Goal: Information Seeking & Learning: Check status

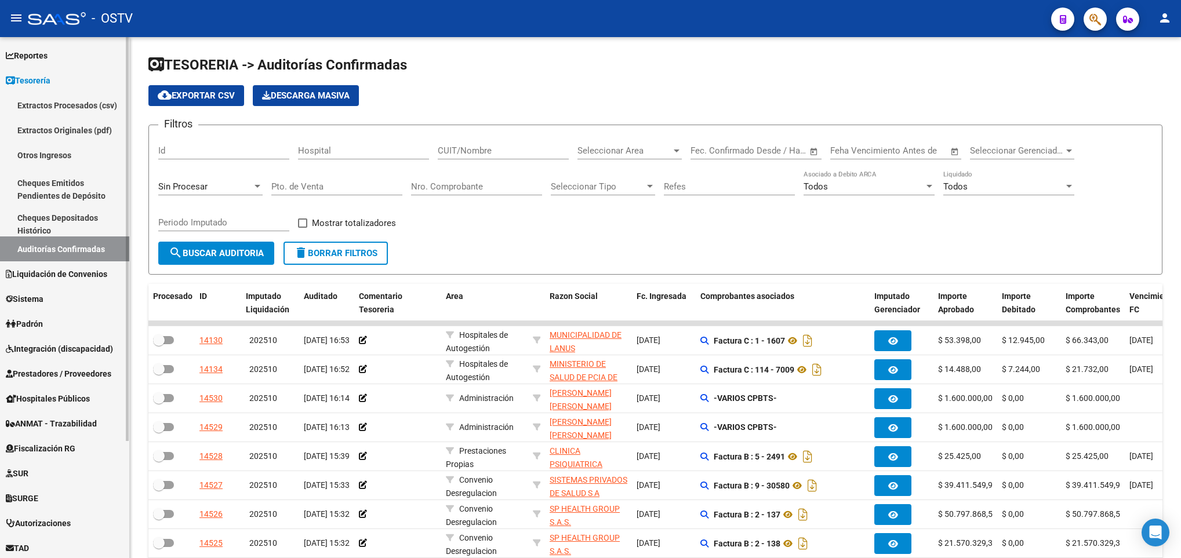
scroll to position [87, 0]
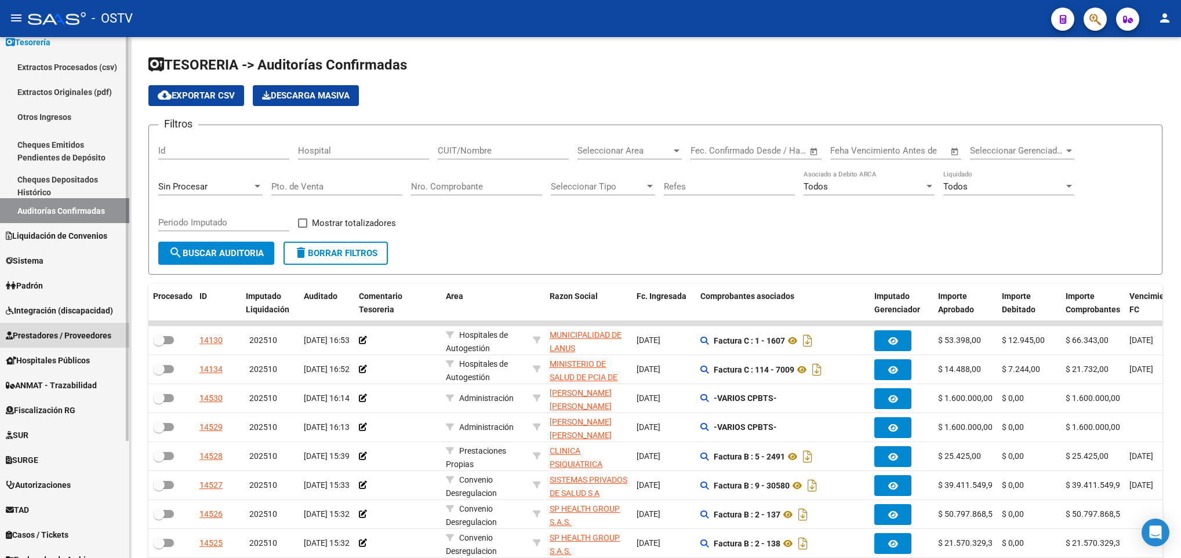
click at [70, 332] on span "Prestadores / Proveedores" at bounding box center [58, 335] width 105 height 13
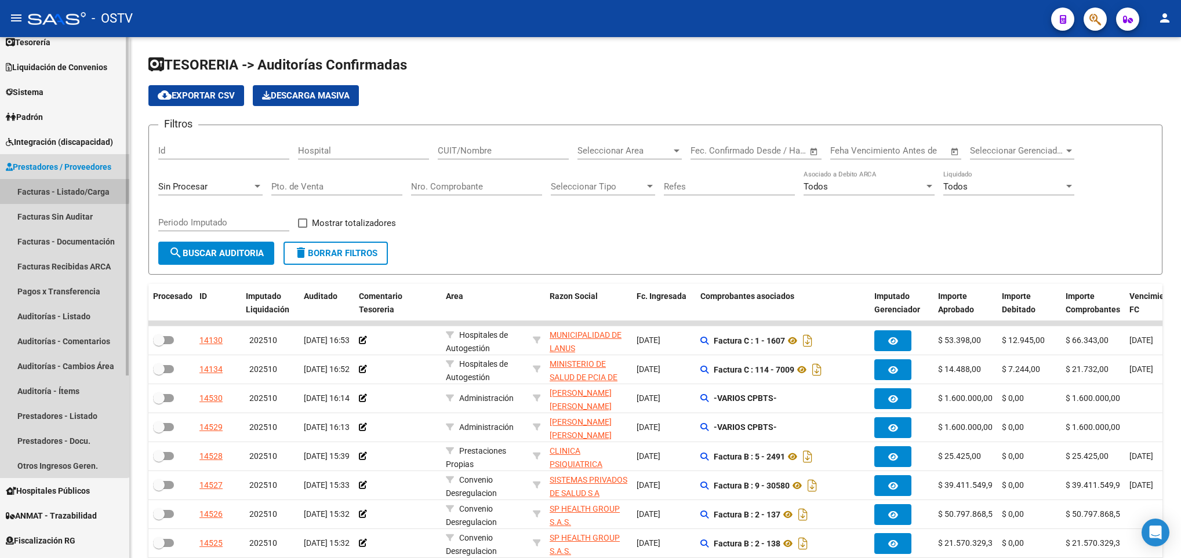
click at [61, 190] on link "Facturas - Listado/Carga" at bounding box center [64, 191] width 129 height 25
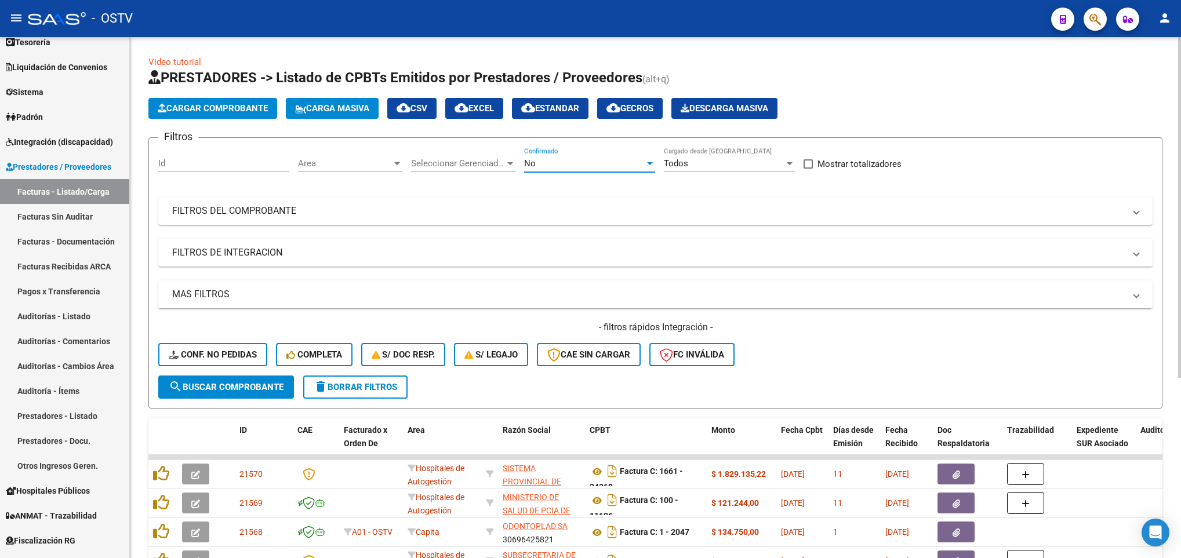
click at [537, 162] on div "No" at bounding box center [584, 163] width 121 height 10
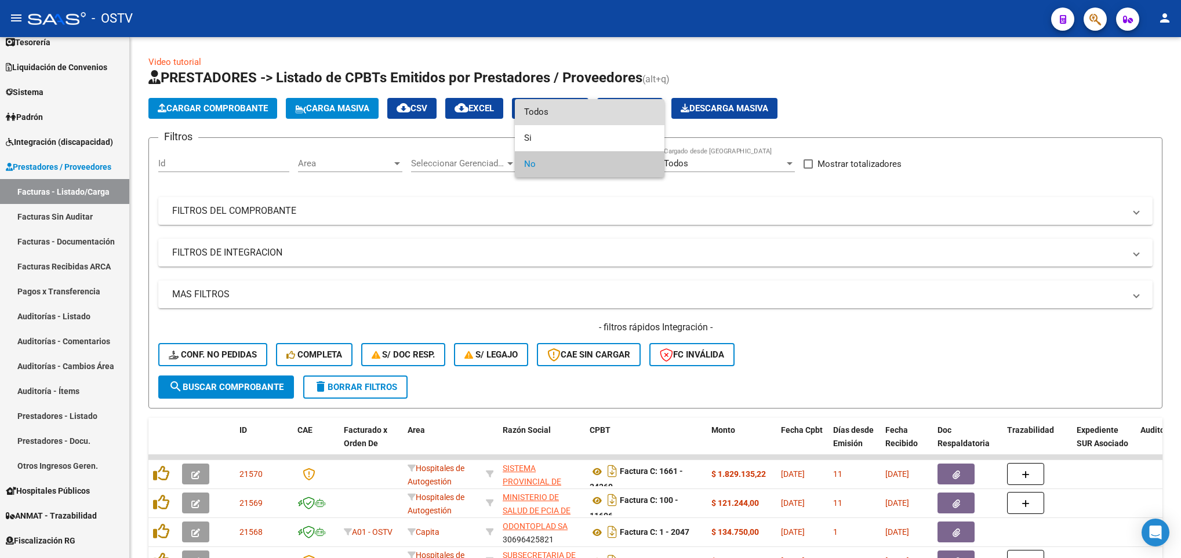
click at [533, 114] on span "Todos" at bounding box center [589, 112] width 131 height 26
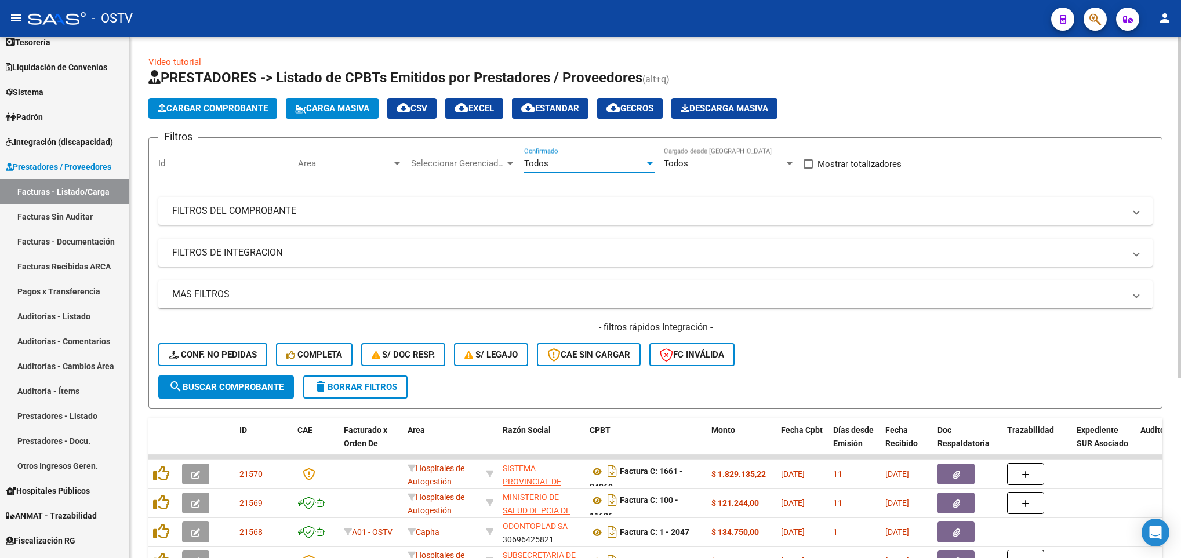
click at [654, 194] on div "Filtros Id Area Area Seleccionar Gerenciador Seleccionar Gerenciador Todos Conf…" at bounding box center [655, 261] width 994 height 228
click at [654, 203] on mat-expansion-panel-header "FILTROS DEL COMPROBANTE" at bounding box center [655, 211] width 994 height 28
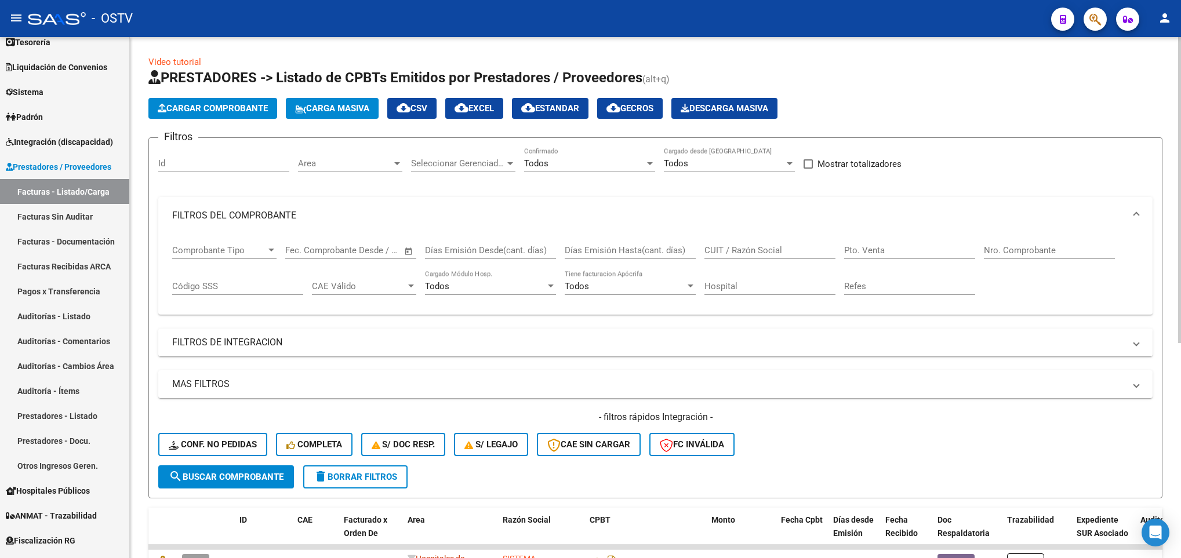
click at [1010, 249] on input "Nro. Comprobante" at bounding box center [1049, 250] width 131 height 10
type input "20966"
click at [223, 486] on button "search Buscar Comprobante" at bounding box center [226, 476] width 136 height 23
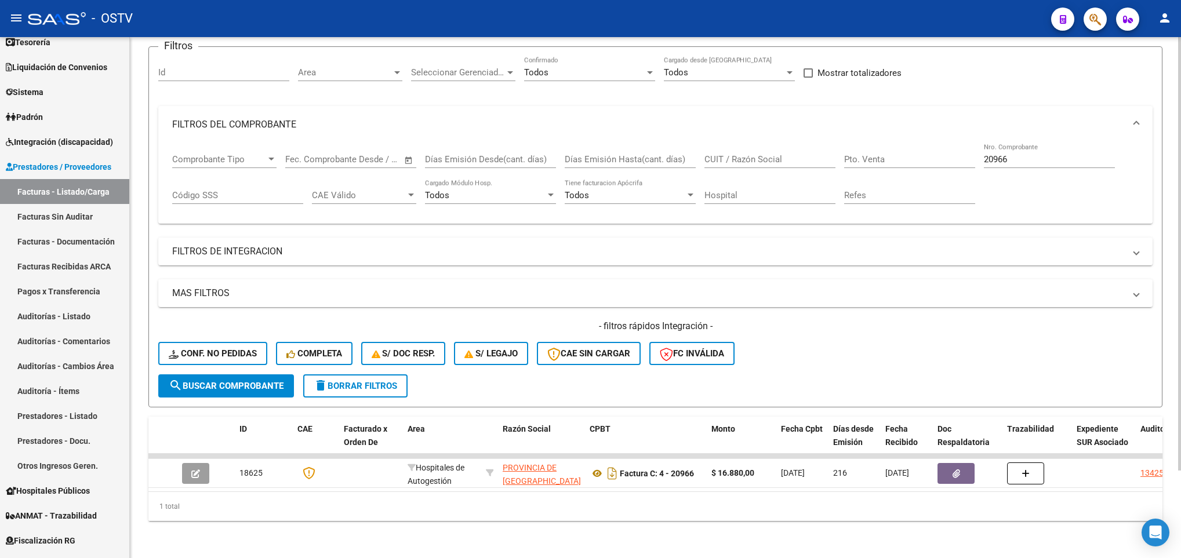
scroll to position [105, 0]
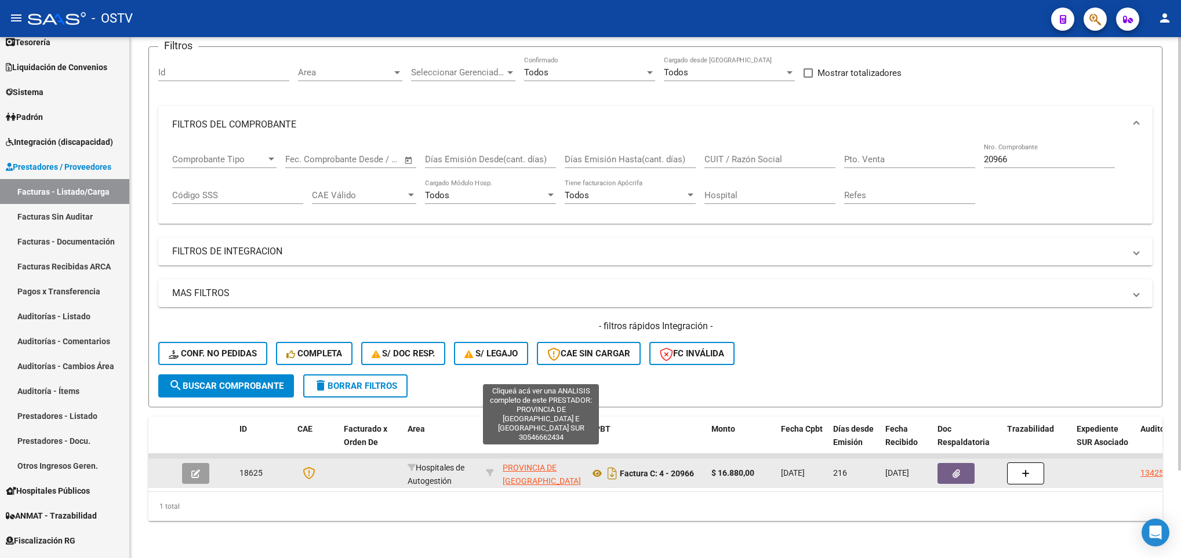
click at [522, 463] on span "PROVINCIA DE TIERRA DEL FUEGO ANTARTIDA E ISLAS DEL ATLANTICO SUR" at bounding box center [542, 487] width 78 height 49
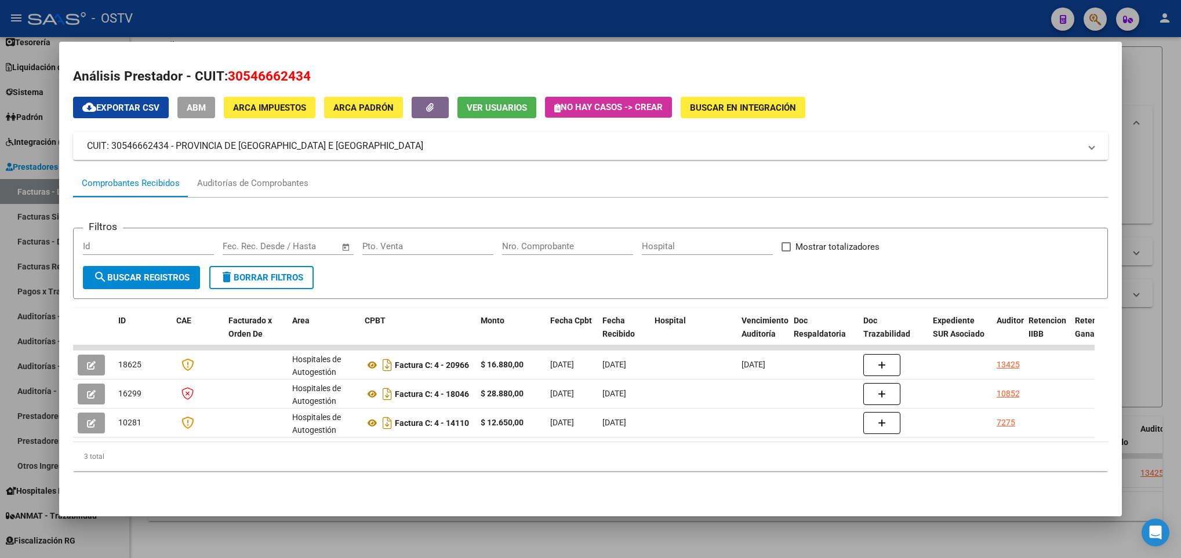
click at [10, 239] on div at bounding box center [590, 279] width 1181 height 558
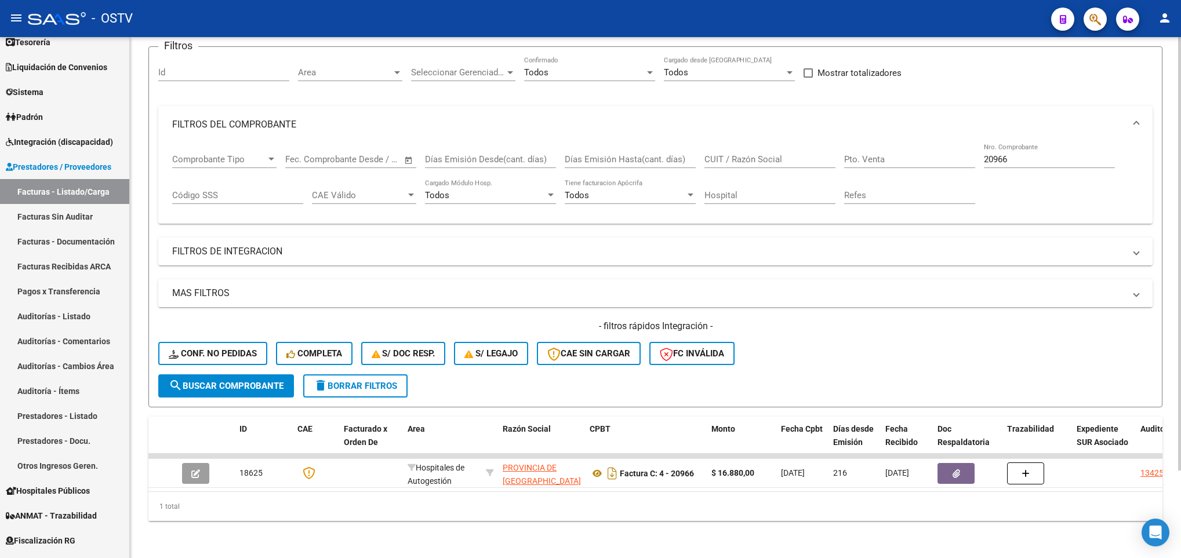
click at [718, 143] on div "CUIT / Razón Social" at bounding box center [769, 155] width 131 height 25
paste input "30546662434"
type input "30546662434"
drag, startPoint x: 1028, startPoint y: 143, endPoint x: 953, endPoint y: 155, distance: 75.8
click at [953, 155] on div "Comprobante Tipo Comprobante Tipo Fecha inicio – Fecha fin Fec. Comprobante Des…" at bounding box center [655, 179] width 966 height 72
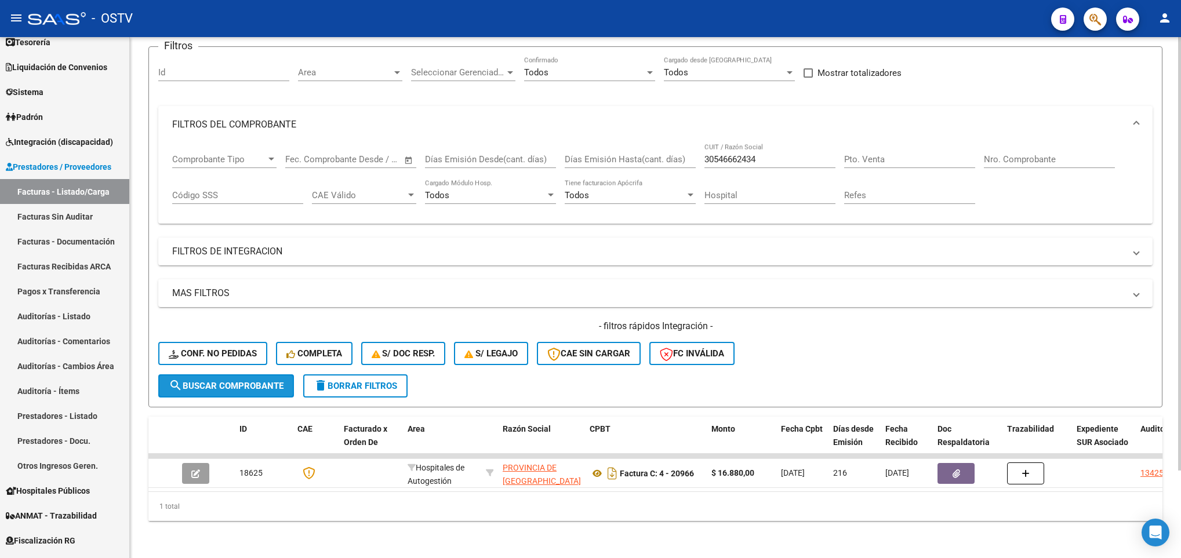
click at [261, 381] on span "search Buscar Comprobante" at bounding box center [226, 386] width 115 height 10
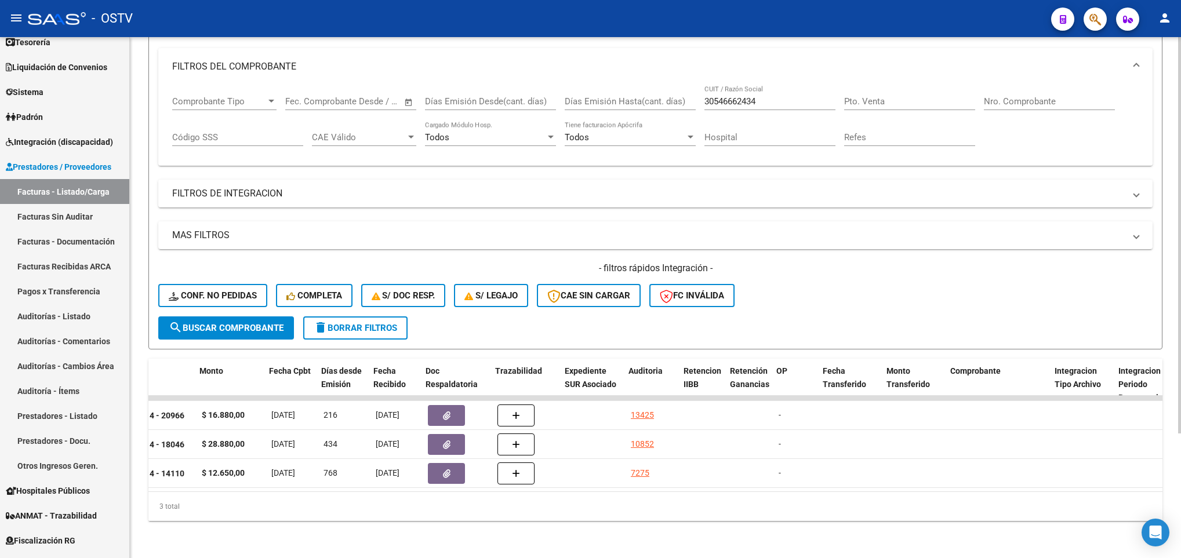
scroll to position [0, 521]
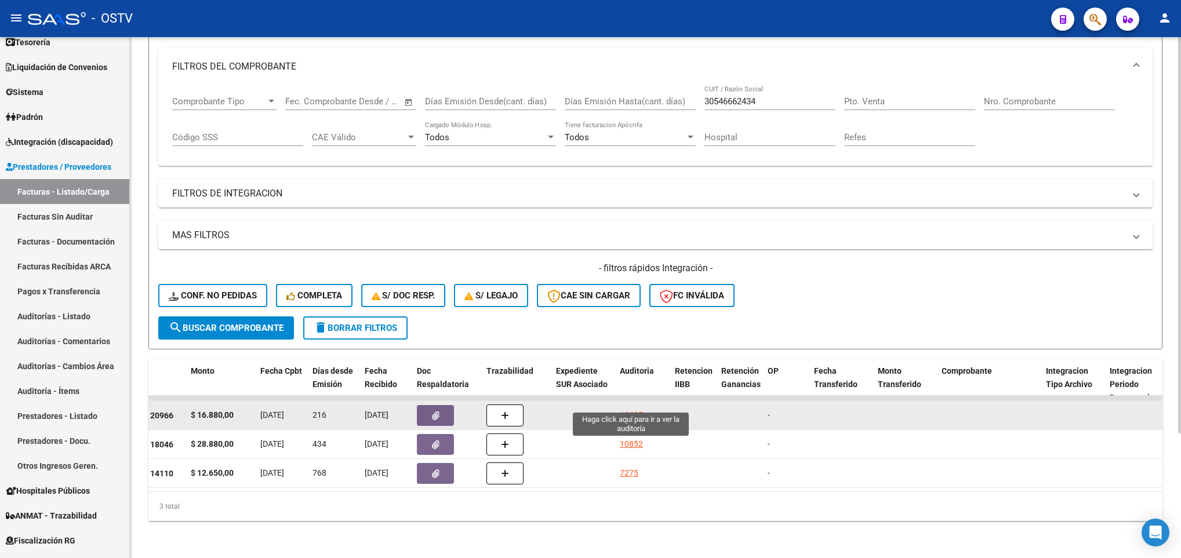
click at [624, 409] on div "13425" at bounding box center [631, 415] width 23 height 13
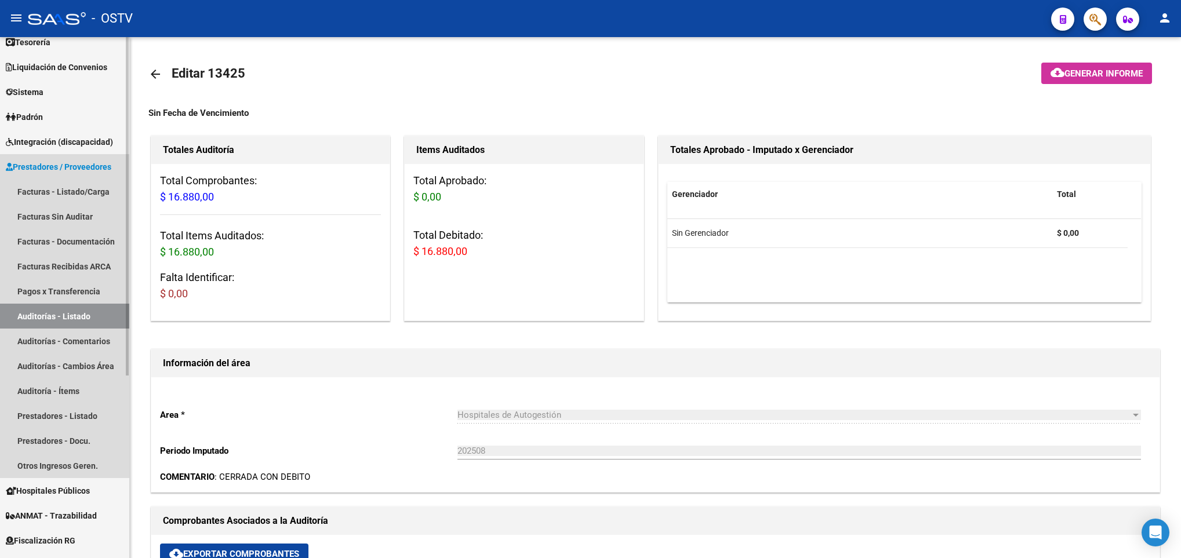
click at [67, 162] on span "Prestadores / Proveedores" at bounding box center [58, 167] width 105 height 13
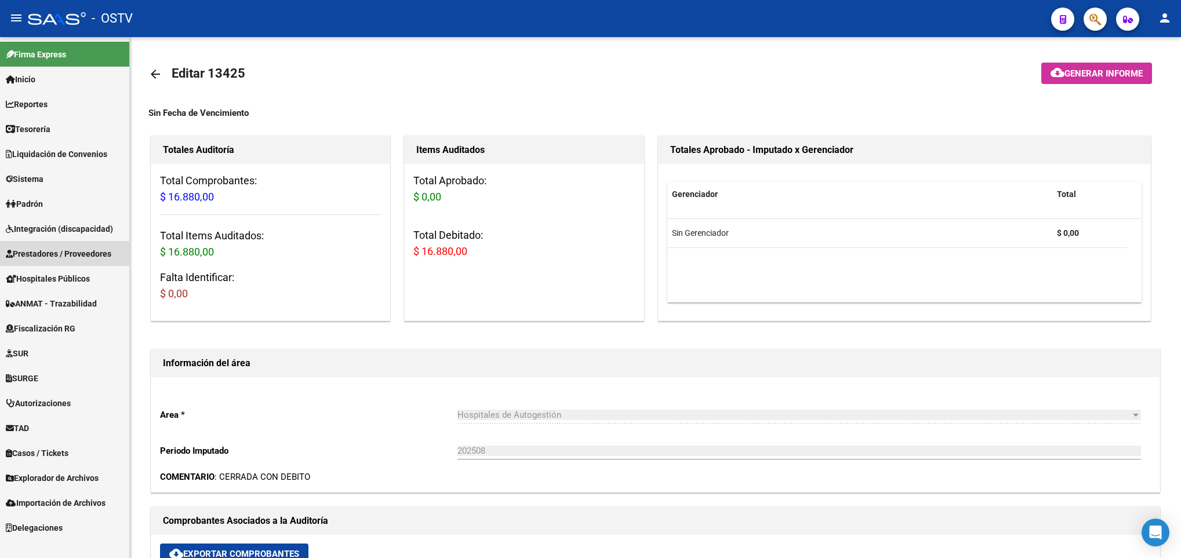
click at [60, 252] on span "Prestadores / Proveedores" at bounding box center [58, 254] width 105 height 13
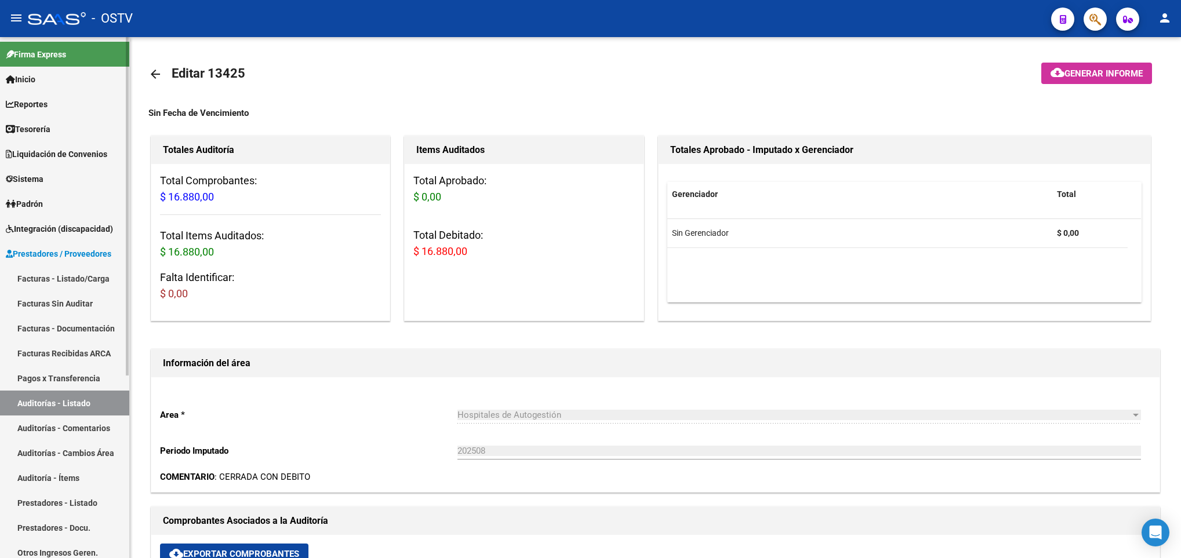
click at [58, 281] on link "Facturas - Listado/Carga" at bounding box center [64, 278] width 129 height 25
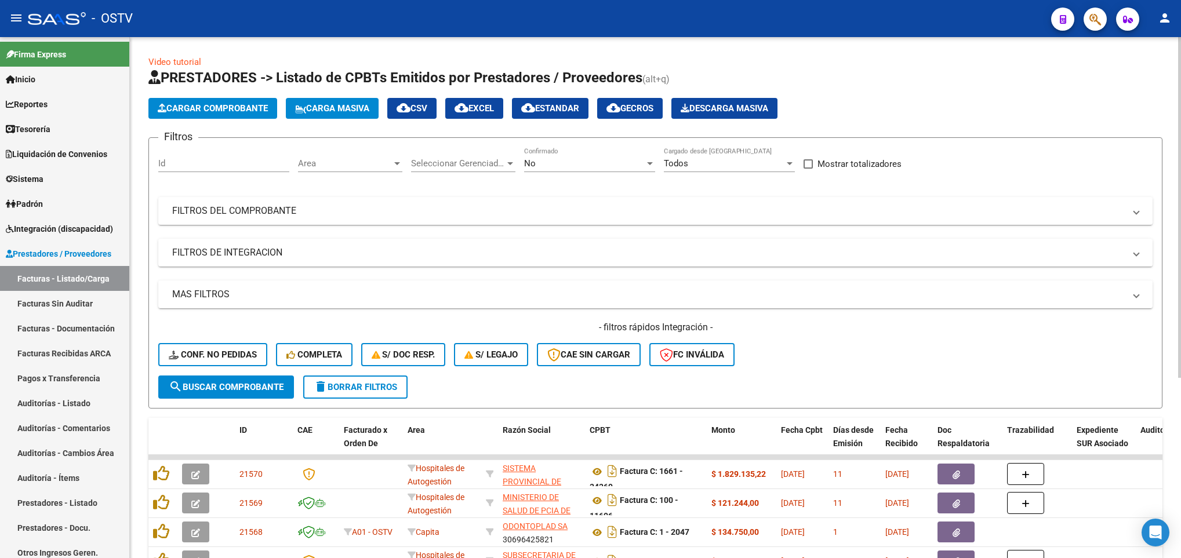
click at [539, 157] on div "No Confirmado" at bounding box center [589, 159] width 131 height 25
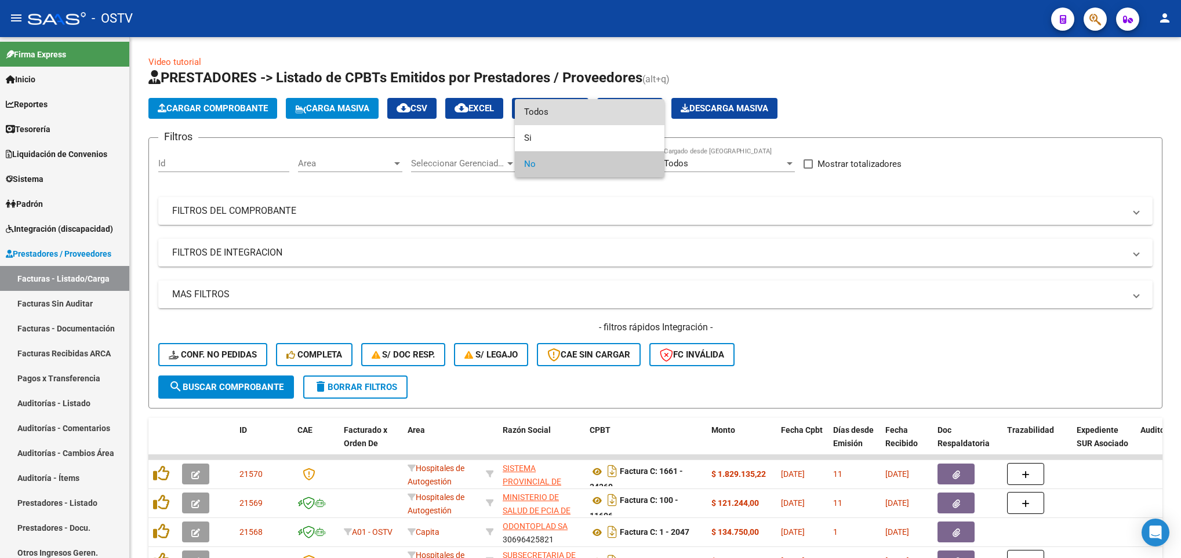
click at [539, 112] on span "Todos" at bounding box center [589, 112] width 131 height 26
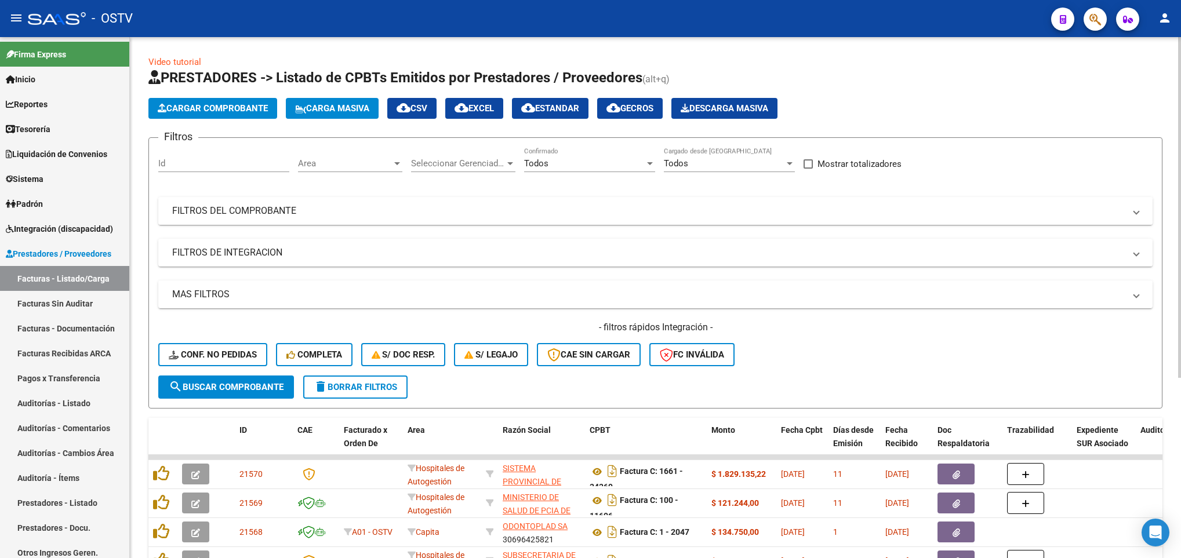
click at [508, 206] on mat-panel-title "FILTROS DEL COMPROBANTE" at bounding box center [648, 211] width 952 height 13
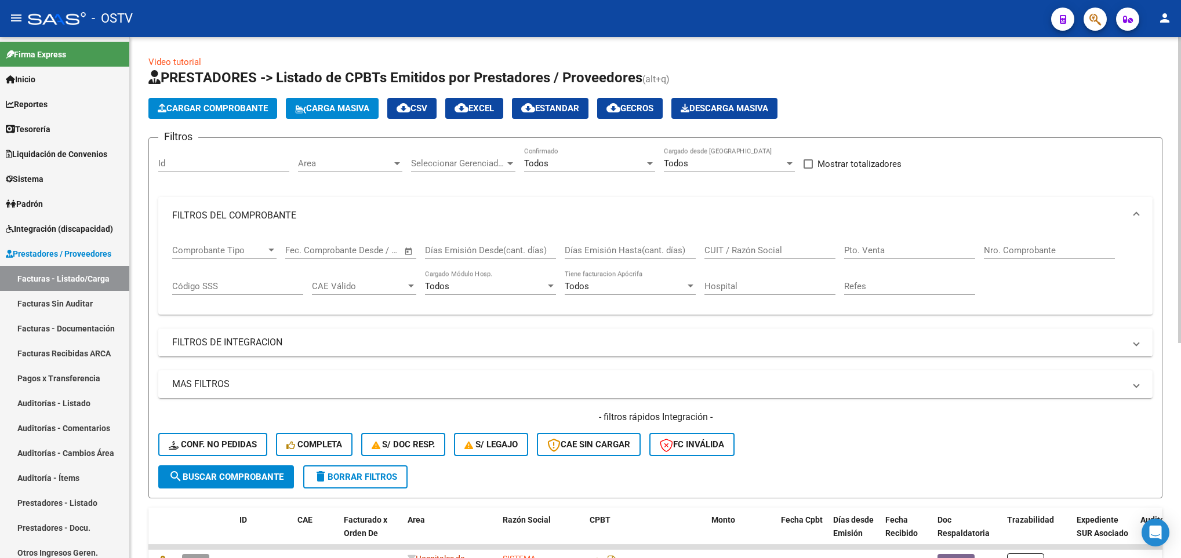
drag, startPoint x: 708, startPoint y: 245, endPoint x: 691, endPoint y: 230, distance: 22.6
click at [691, 230] on mat-expansion-panel-header "FILTROS DEL COMPROBANTE" at bounding box center [655, 215] width 994 height 37
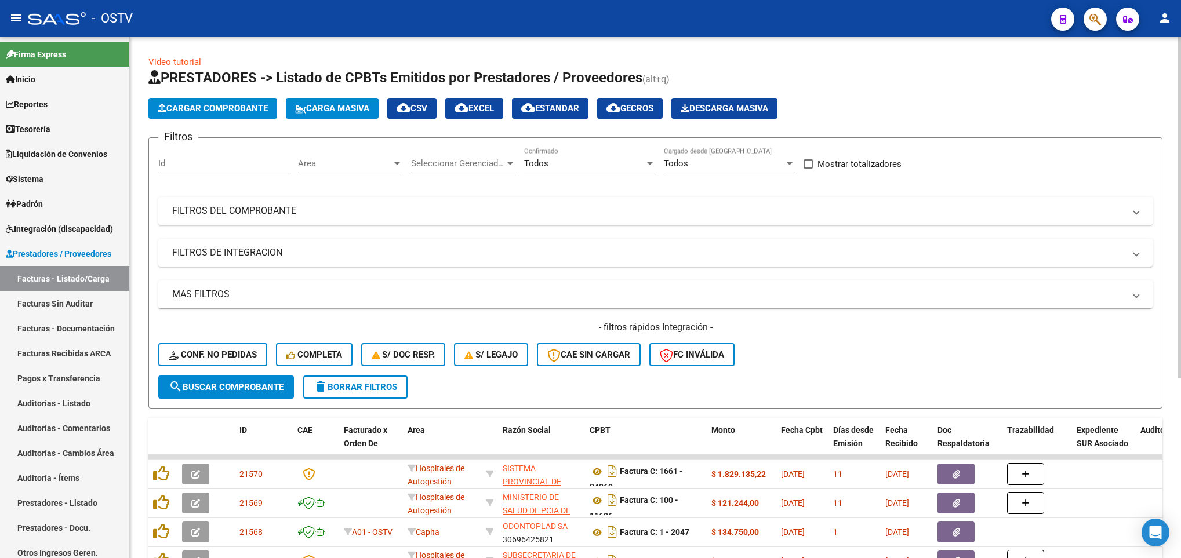
click at [710, 221] on mat-expansion-panel-header "FILTROS DEL COMPROBANTE" at bounding box center [655, 211] width 994 height 28
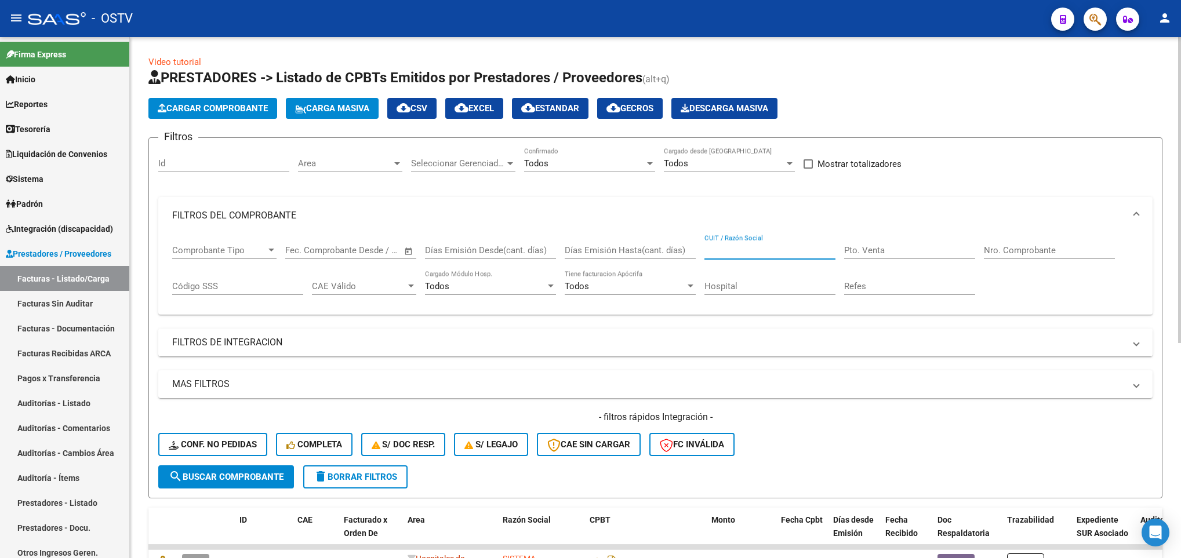
drag, startPoint x: 738, startPoint y: 240, endPoint x: 722, endPoint y: 246, distance: 16.7
paste input "30546662434"
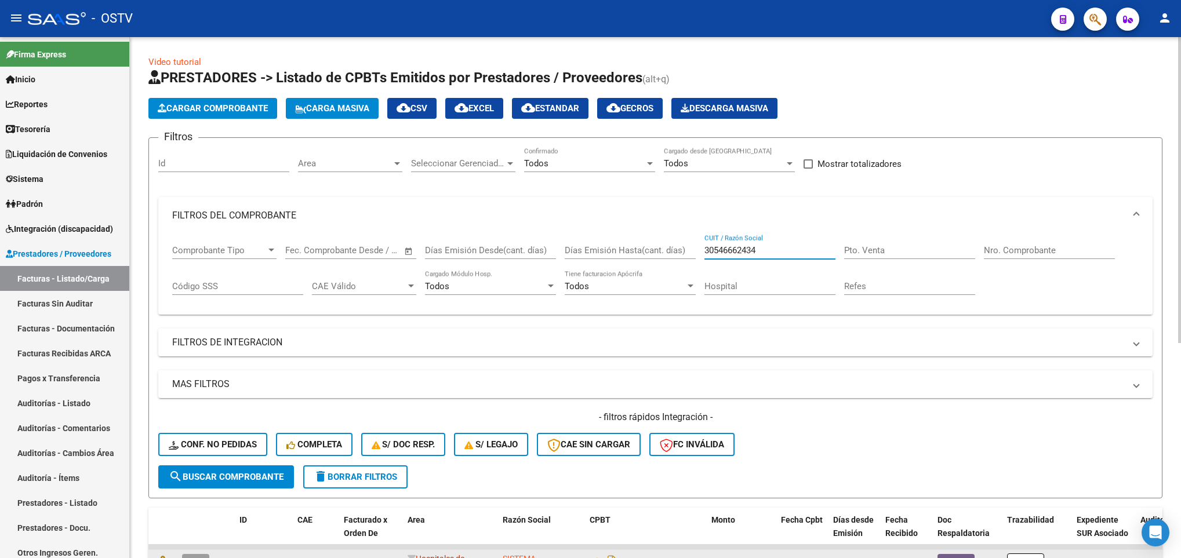
type input "30546662434"
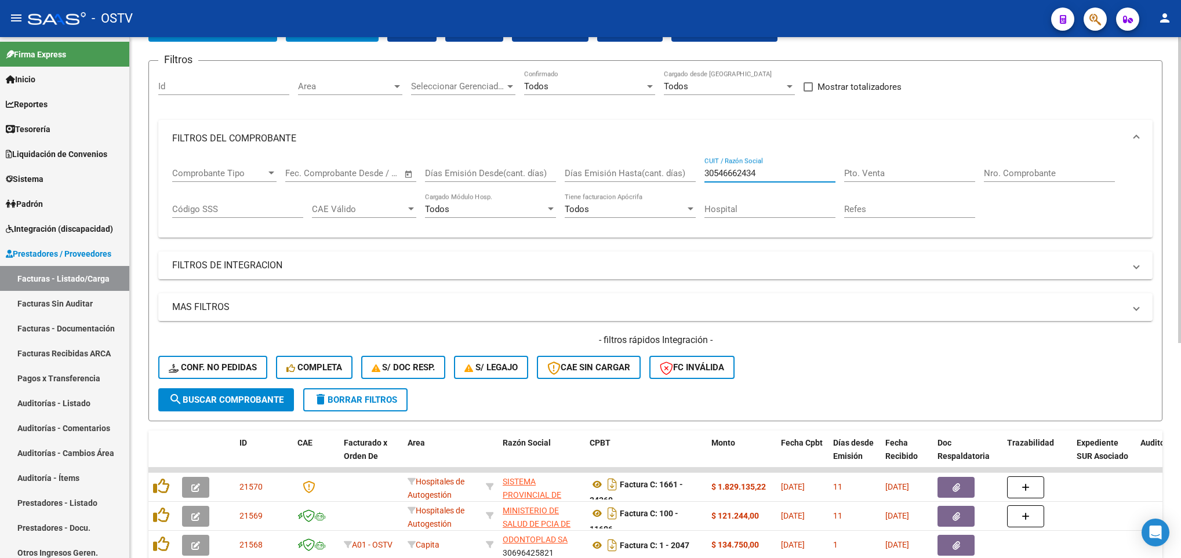
scroll to position [174, 0]
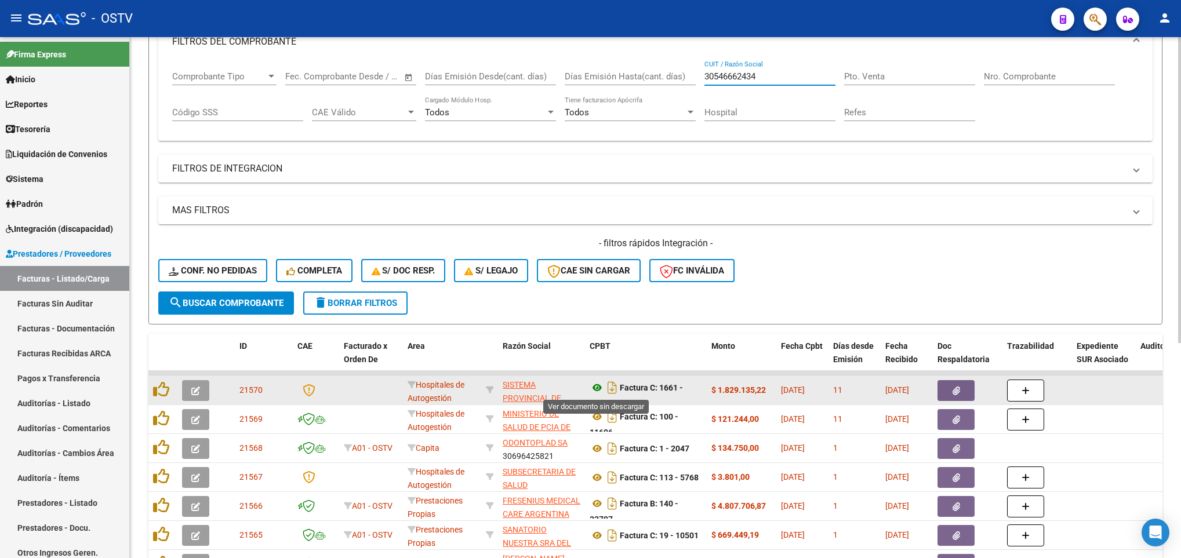
click at [592, 383] on icon at bounding box center [597, 388] width 15 height 14
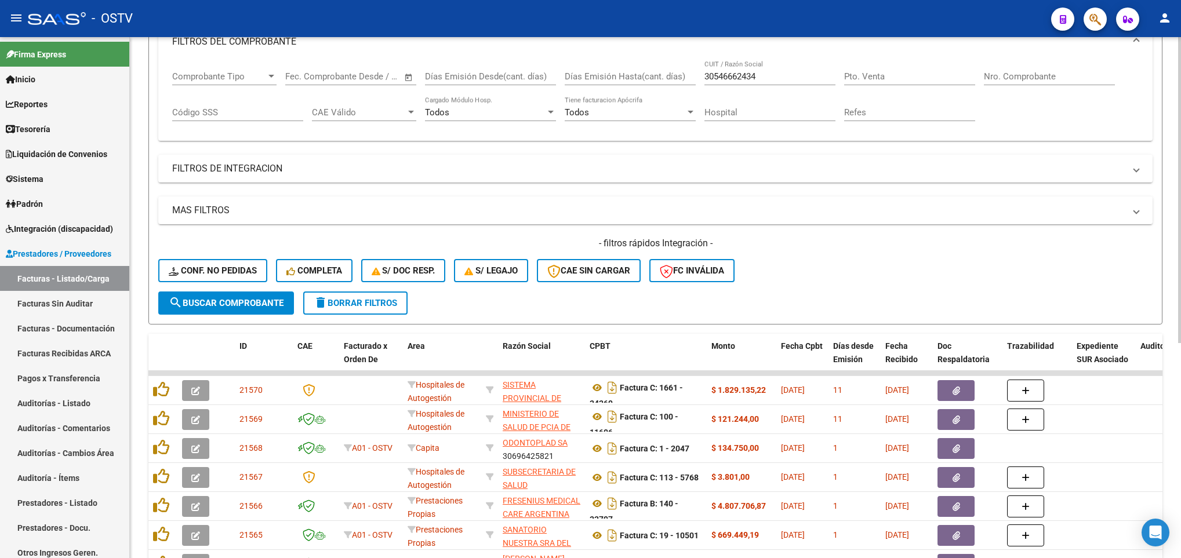
click at [233, 307] on span "search Buscar Comprobante" at bounding box center [226, 303] width 115 height 10
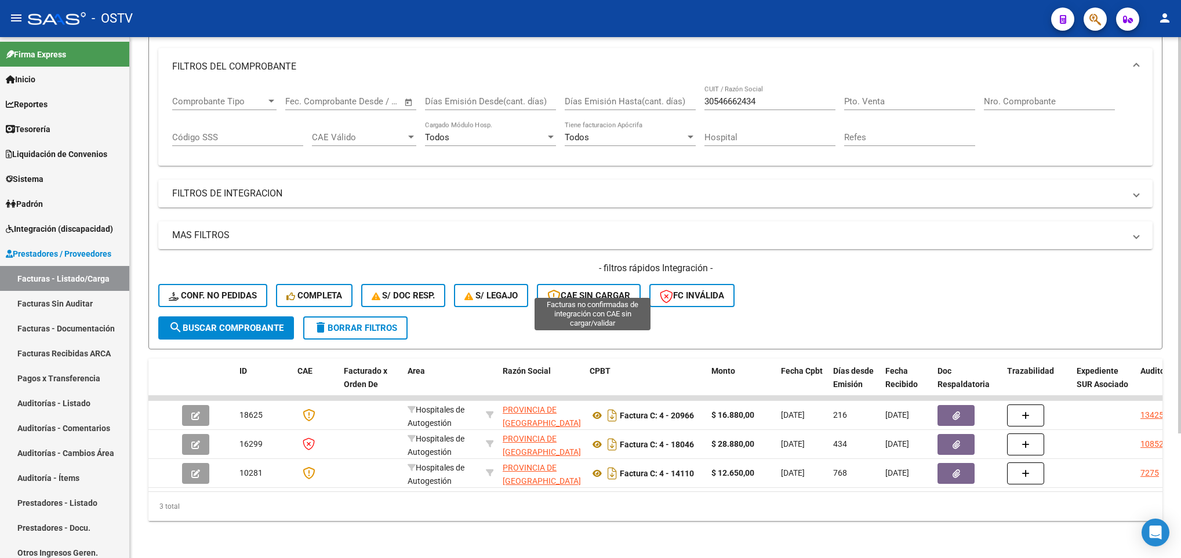
scroll to position [0, 0]
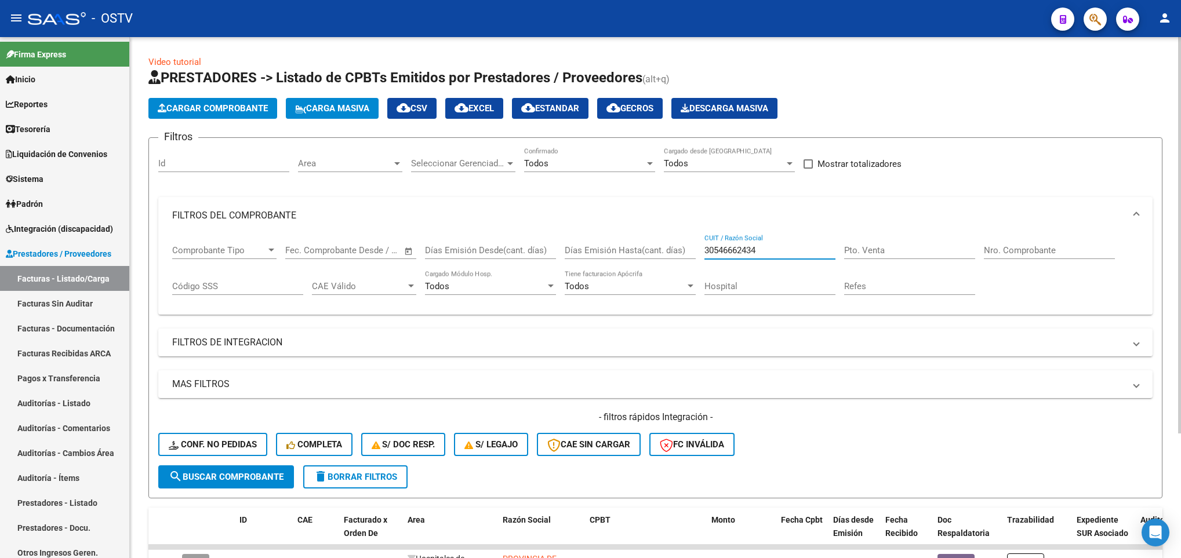
drag, startPoint x: 783, startPoint y: 247, endPoint x: 649, endPoint y: 261, distance: 134.6
click at [649, 261] on div "Comprobante Tipo Comprobante Tipo Fecha inicio – Fecha fin Fec. Comprobante Des…" at bounding box center [655, 270] width 966 height 72
type input "massa"
click at [244, 475] on span "search Buscar Comprobante" at bounding box center [226, 477] width 115 height 10
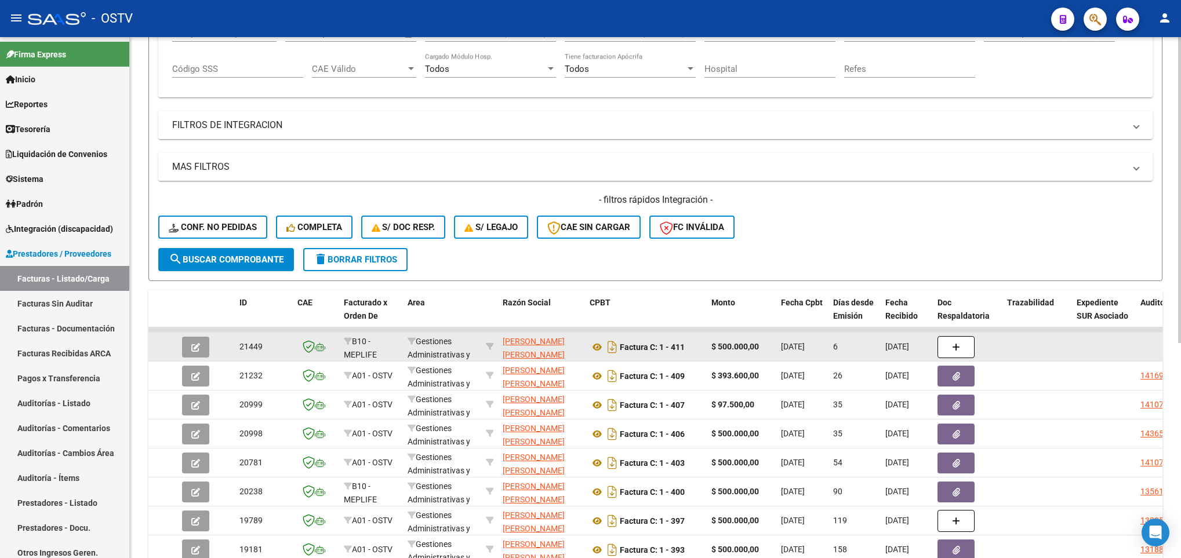
scroll to position [261, 0]
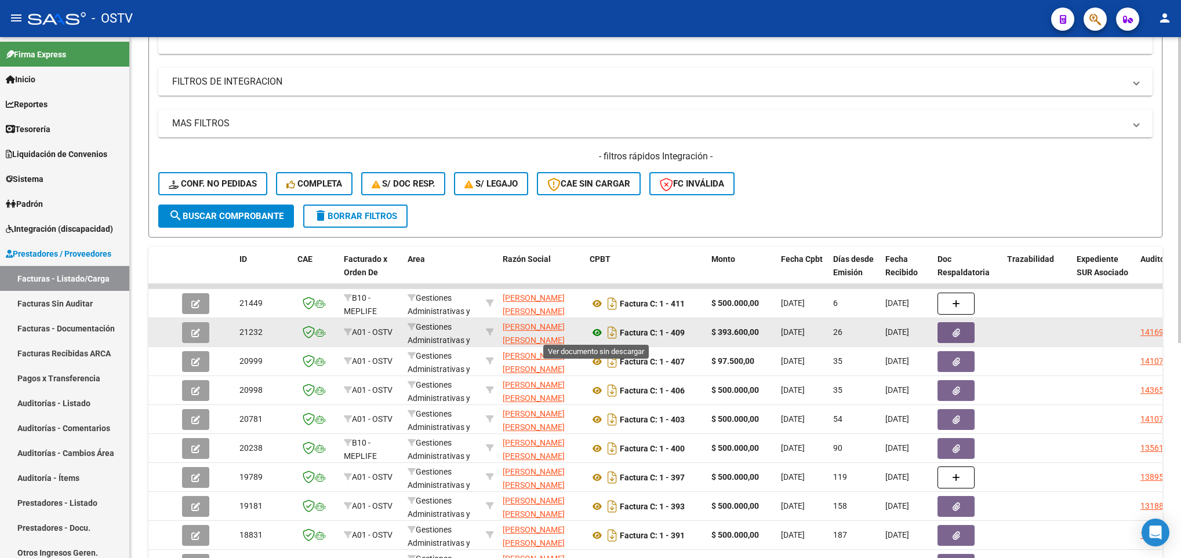
click at [599, 333] on icon at bounding box center [597, 333] width 15 height 14
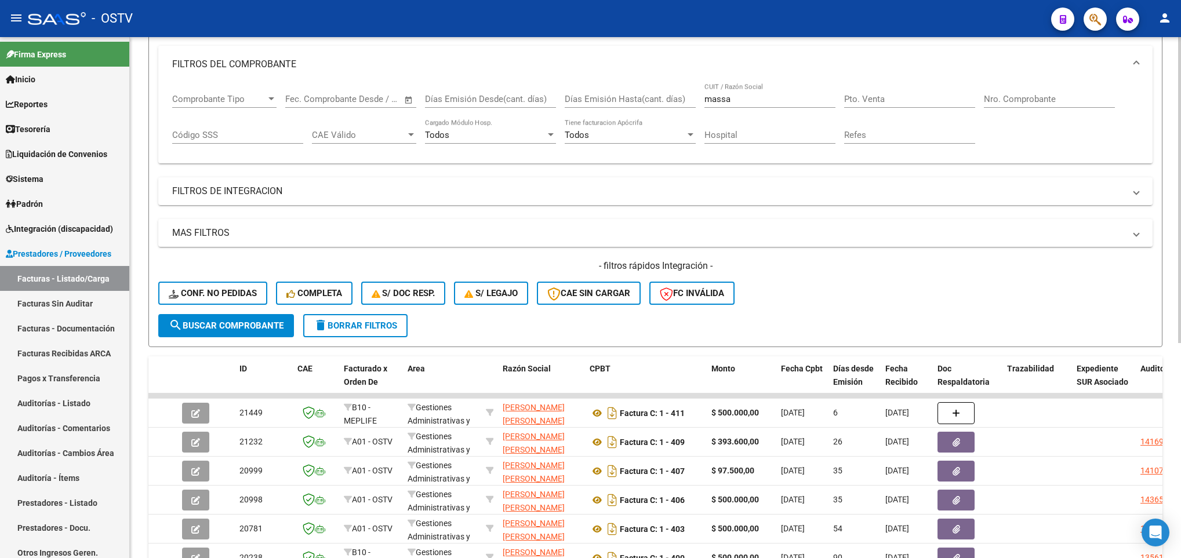
scroll to position [0, 0]
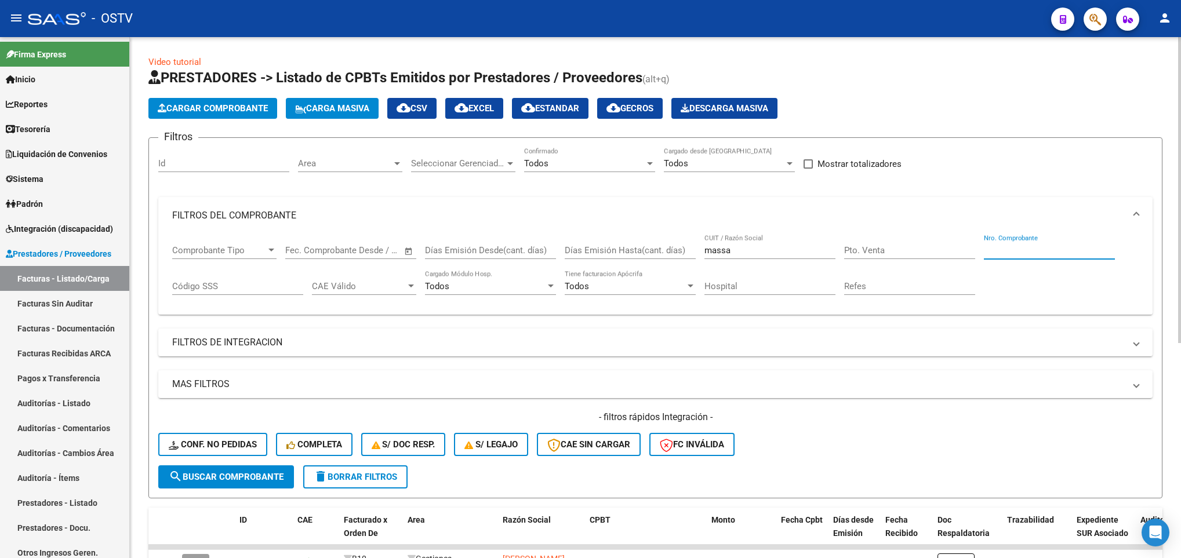
click at [1007, 250] on input "Nro. Comprobante" at bounding box center [1049, 250] width 131 height 10
type input "42445"
drag, startPoint x: 767, startPoint y: 250, endPoint x: 489, endPoint y: 261, distance: 279.0
click at [489, 261] on div "Comprobante Tipo Comprobante Tipo Fecha inicio – Fecha fin Fec. Comprobante Des…" at bounding box center [655, 270] width 966 height 72
click at [202, 475] on span "search Buscar Comprobante" at bounding box center [226, 477] width 115 height 10
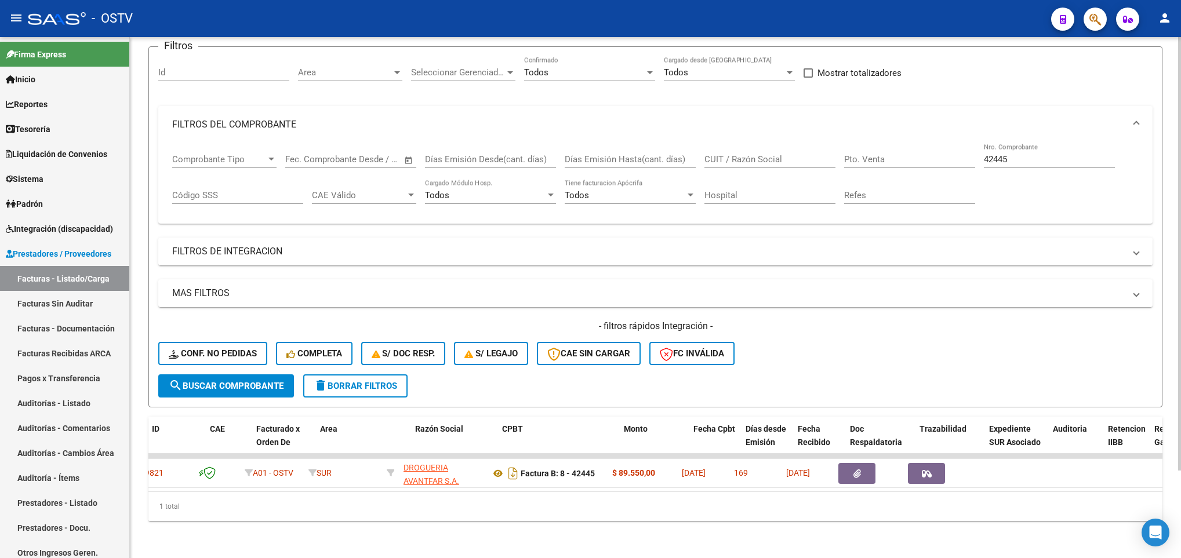
scroll to position [0, 88]
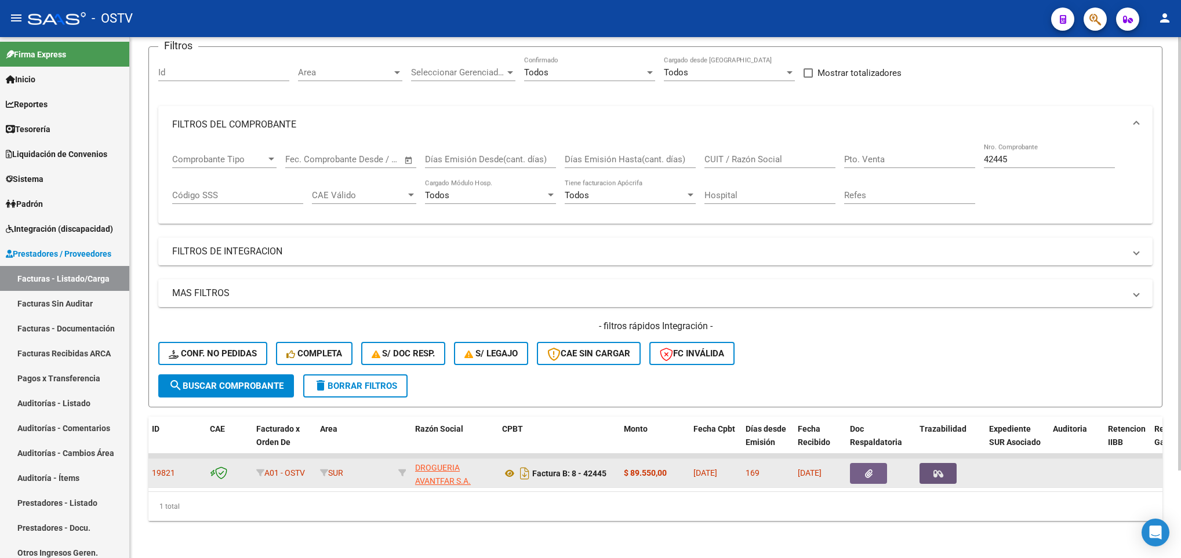
click at [936, 470] on icon "button" at bounding box center [938, 474] width 10 height 9
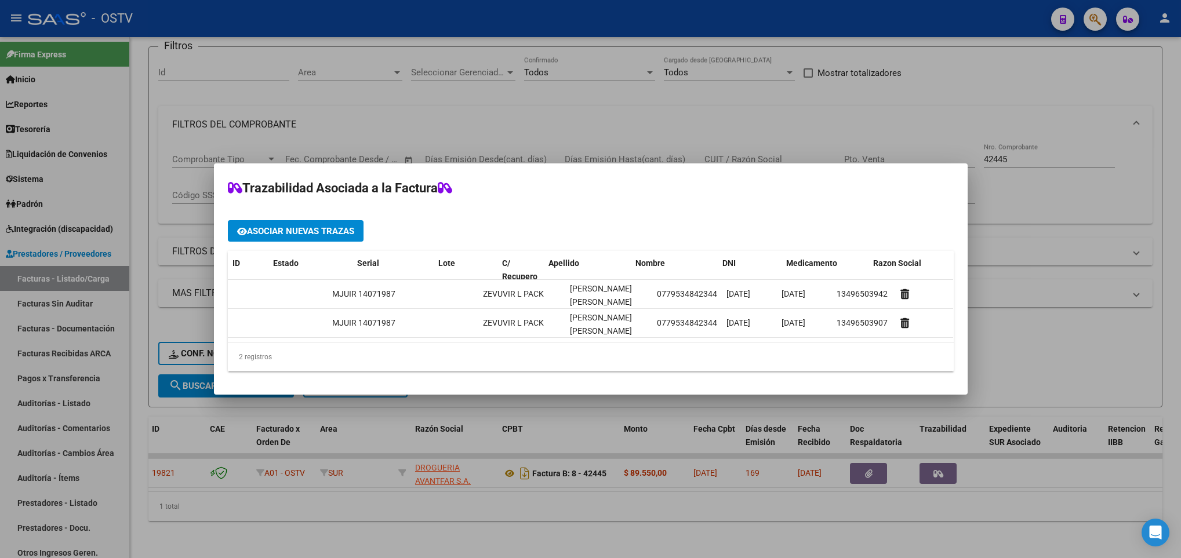
scroll to position [0, 0]
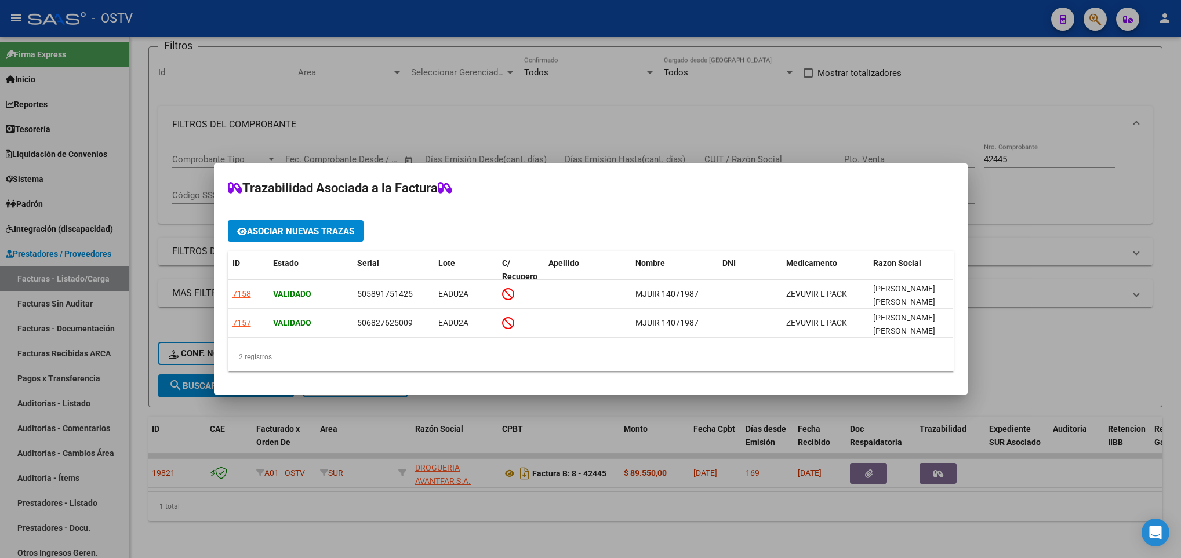
click at [1148, 232] on div at bounding box center [590, 279] width 1181 height 558
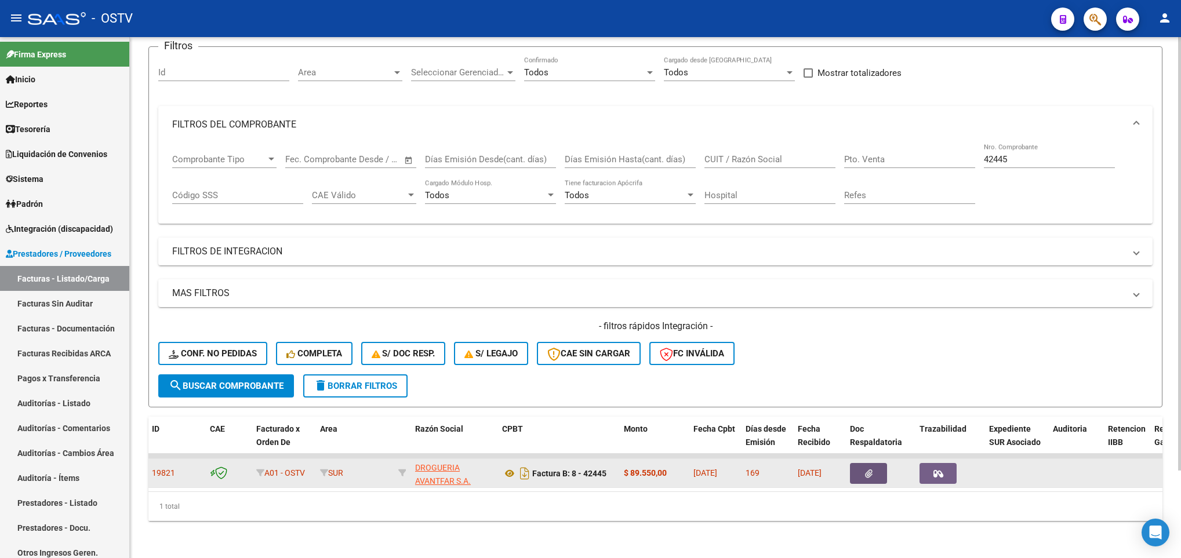
click at [871, 470] on icon "button" at bounding box center [869, 474] width 8 height 9
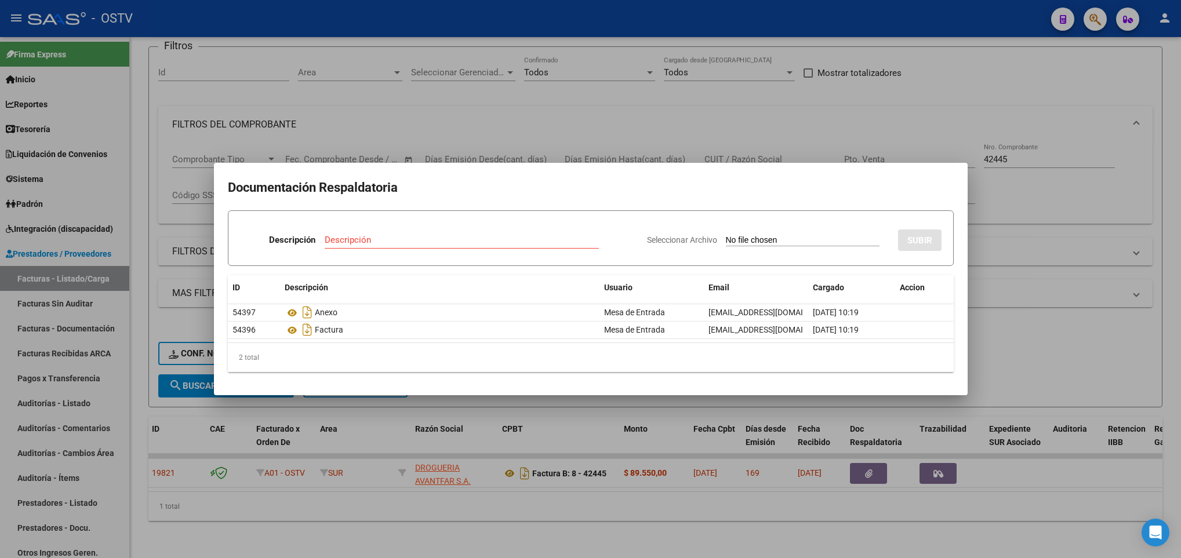
click at [765, 524] on div at bounding box center [590, 279] width 1181 height 558
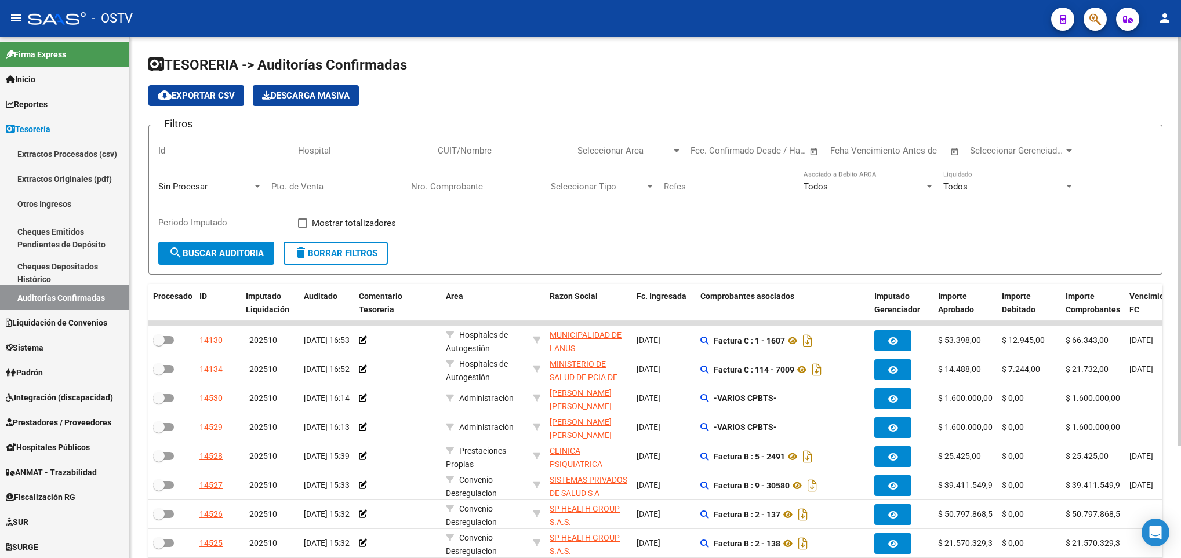
scroll to position [28, 0]
click at [248, 257] on span "search Buscar Auditoria" at bounding box center [216, 253] width 95 height 10
click at [237, 254] on span "search Buscar Auditoria" at bounding box center [216, 253] width 95 height 10
click at [200, 251] on span "search Buscar Auditoria" at bounding box center [216, 253] width 95 height 10
click at [220, 253] on span "search Buscar Auditoria" at bounding box center [216, 253] width 95 height 10
